Goal: Task Accomplishment & Management: Manage account settings

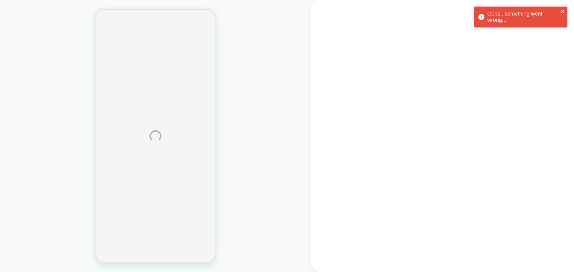
click at [561, 9] on icon "close" at bounding box center [562, 11] width 4 height 5
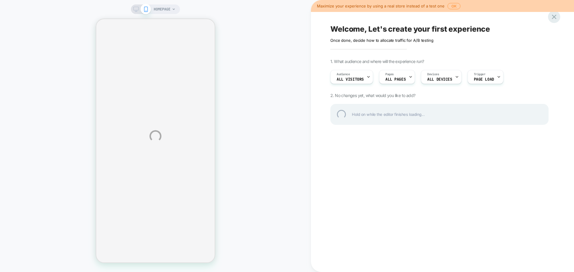
click at [554, 17] on div at bounding box center [554, 17] width 12 height 12
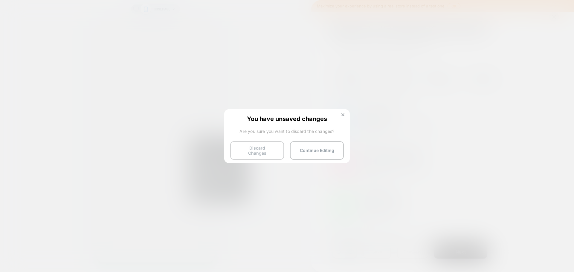
click at [255, 147] on button "Discard Changes" at bounding box center [257, 150] width 54 height 19
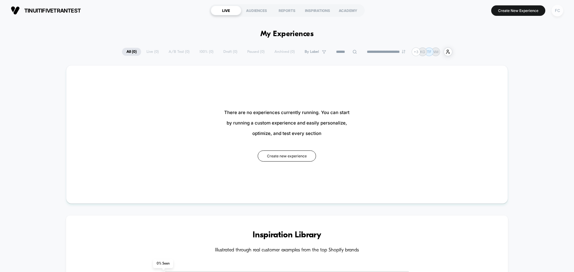
click at [555, 11] on div "FC" at bounding box center [557, 11] width 12 height 12
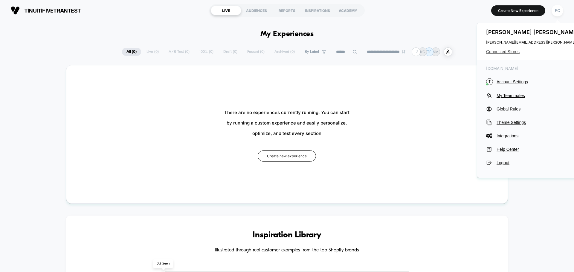
click at [504, 52] on span "Connected Stores" at bounding box center [545, 51] width 119 height 5
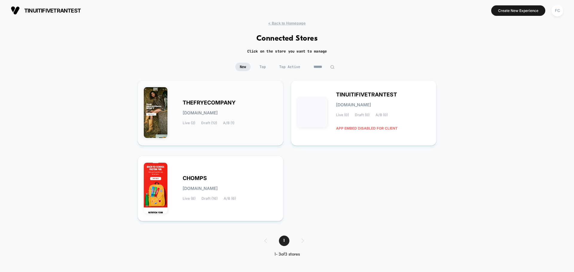
click at [240, 108] on div "THEFRYECOMPANY [DOMAIN_NAME] Live (2) Draft (12) A/B (1)" at bounding box center [230, 113] width 94 height 24
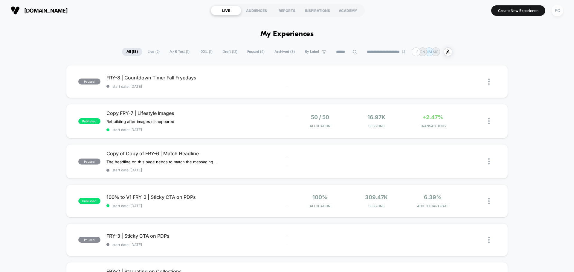
click at [557, 11] on div "FC" at bounding box center [557, 11] width 12 height 12
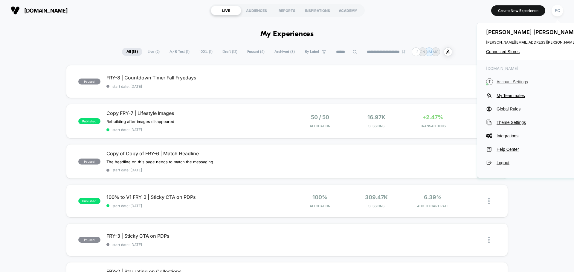
click at [508, 83] on span "Account Settings" at bounding box center [550, 81] width 108 height 5
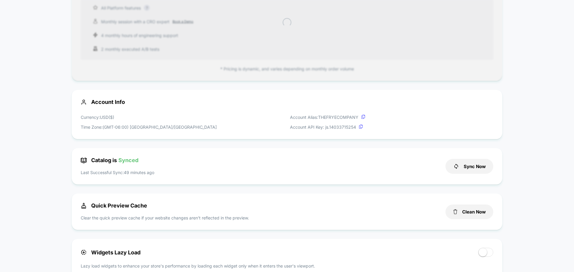
scroll to position [88, 0]
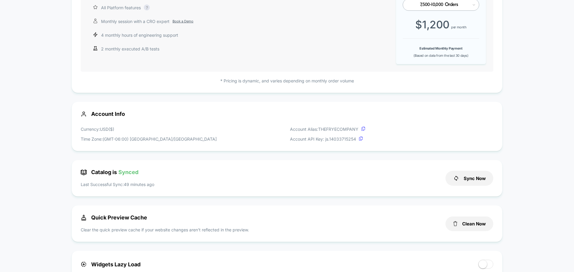
click at [177, 128] on div "Currency: USD ( $ ) Time Zone: (GMT-06:00) America/[GEOGRAPHIC_DATA] Account Al…" at bounding box center [287, 134] width 412 height 16
click at [324, 140] on p "Account API Key: js. 14033715254" at bounding box center [327, 139] width 75 height 6
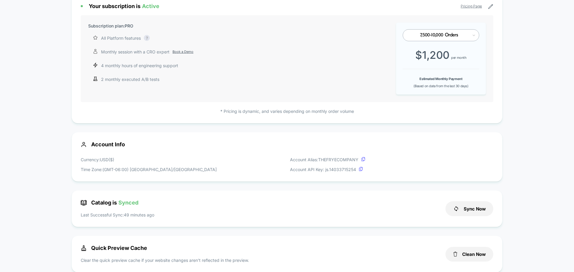
scroll to position [0, 0]
